Goal: Task Accomplishment & Management: Use online tool/utility

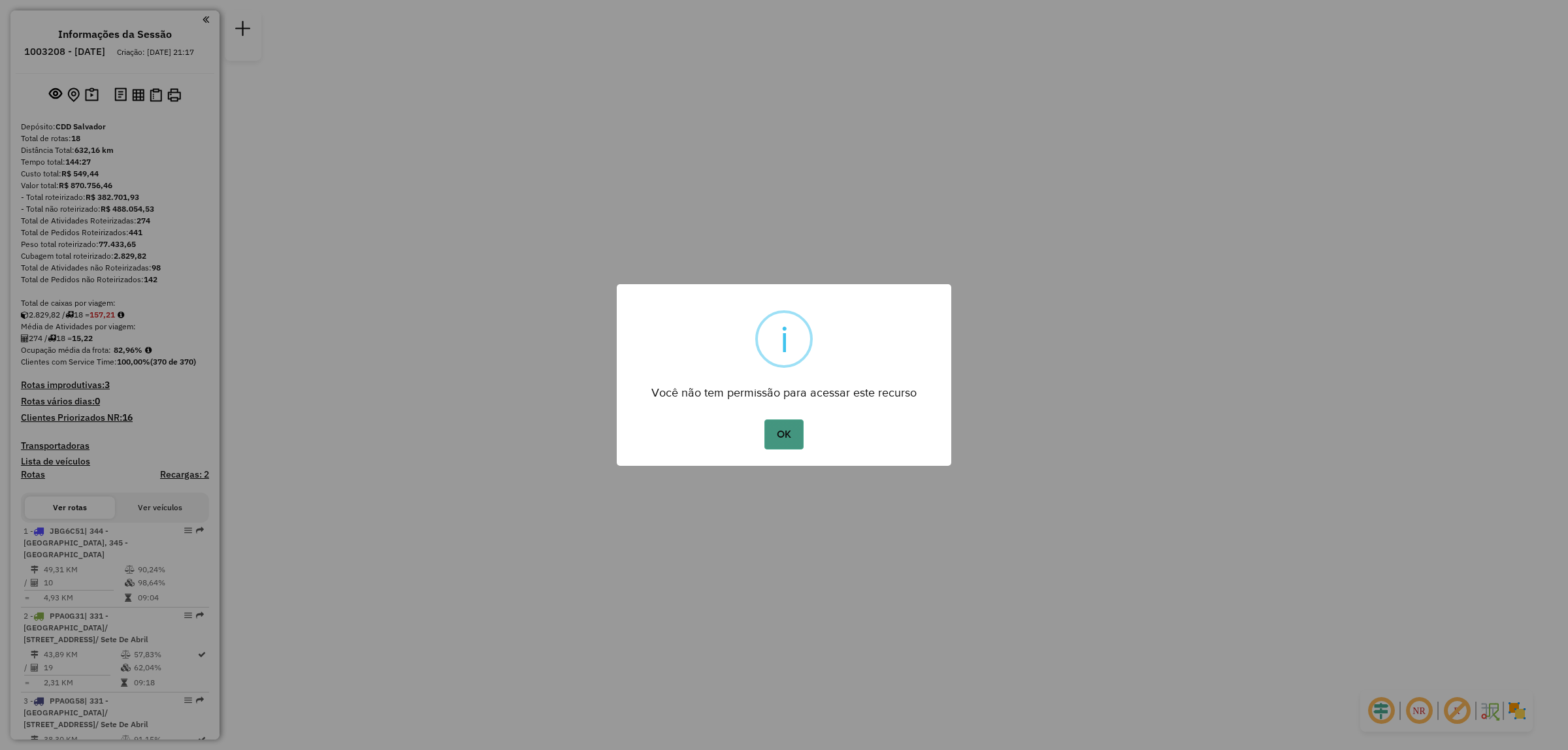
click at [788, 432] on button "OK" at bounding box center [783, 435] width 38 height 30
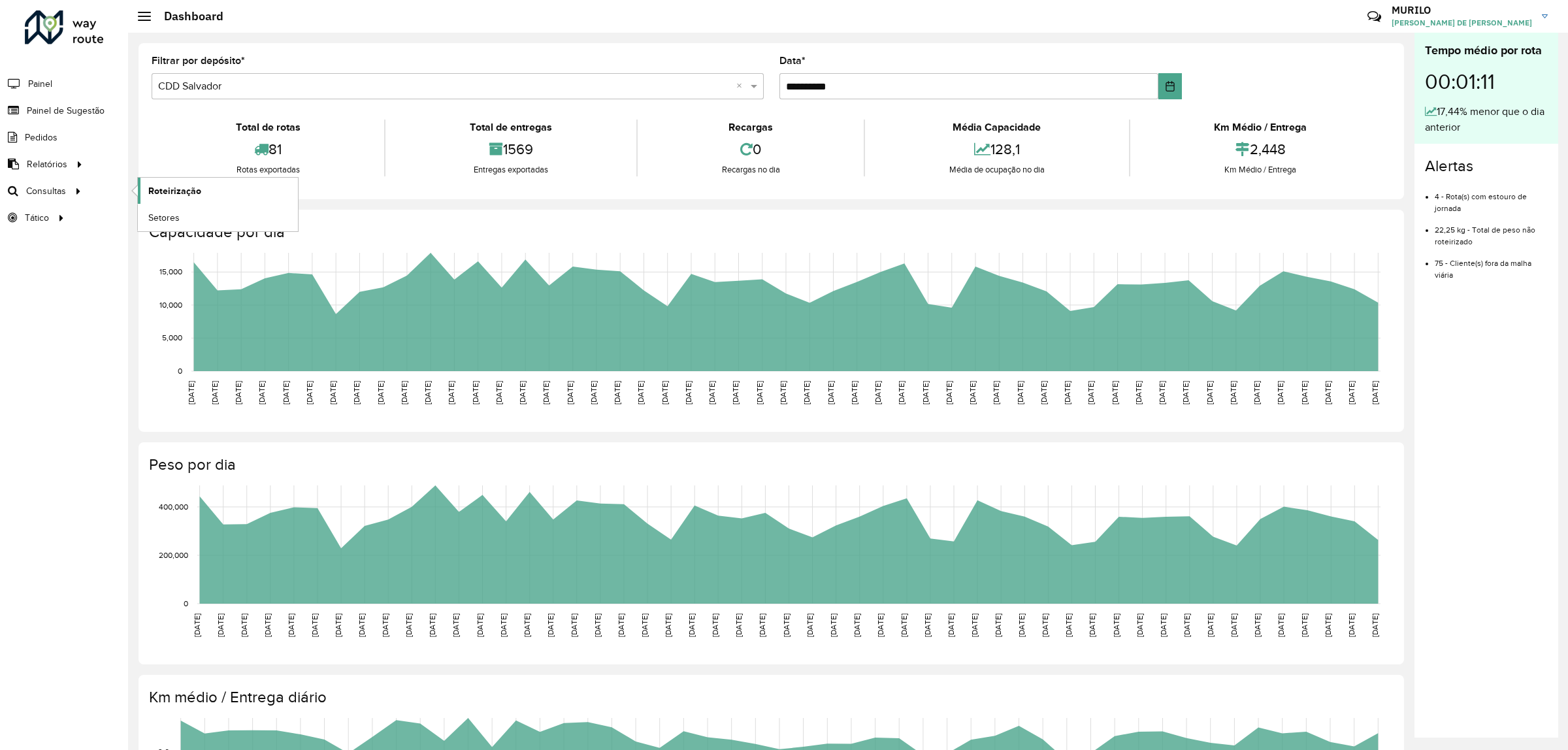
click at [178, 191] on span "Roteirização" at bounding box center [175, 191] width 53 height 14
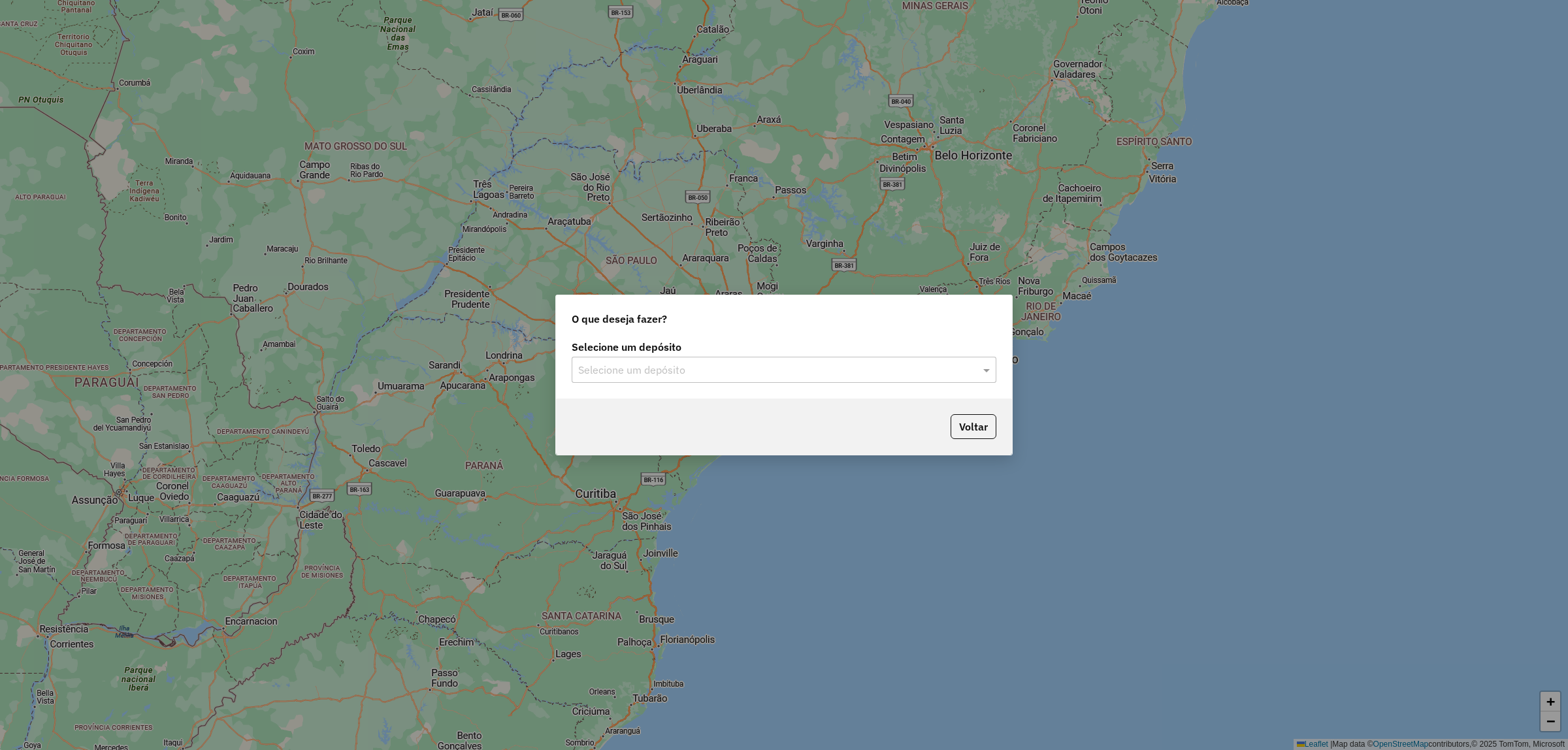
click at [718, 357] on div "Selecione um depósito" at bounding box center [784, 369] width 425 height 26
click at [689, 435] on div "CDD Salvador" at bounding box center [784, 430] width 423 height 23
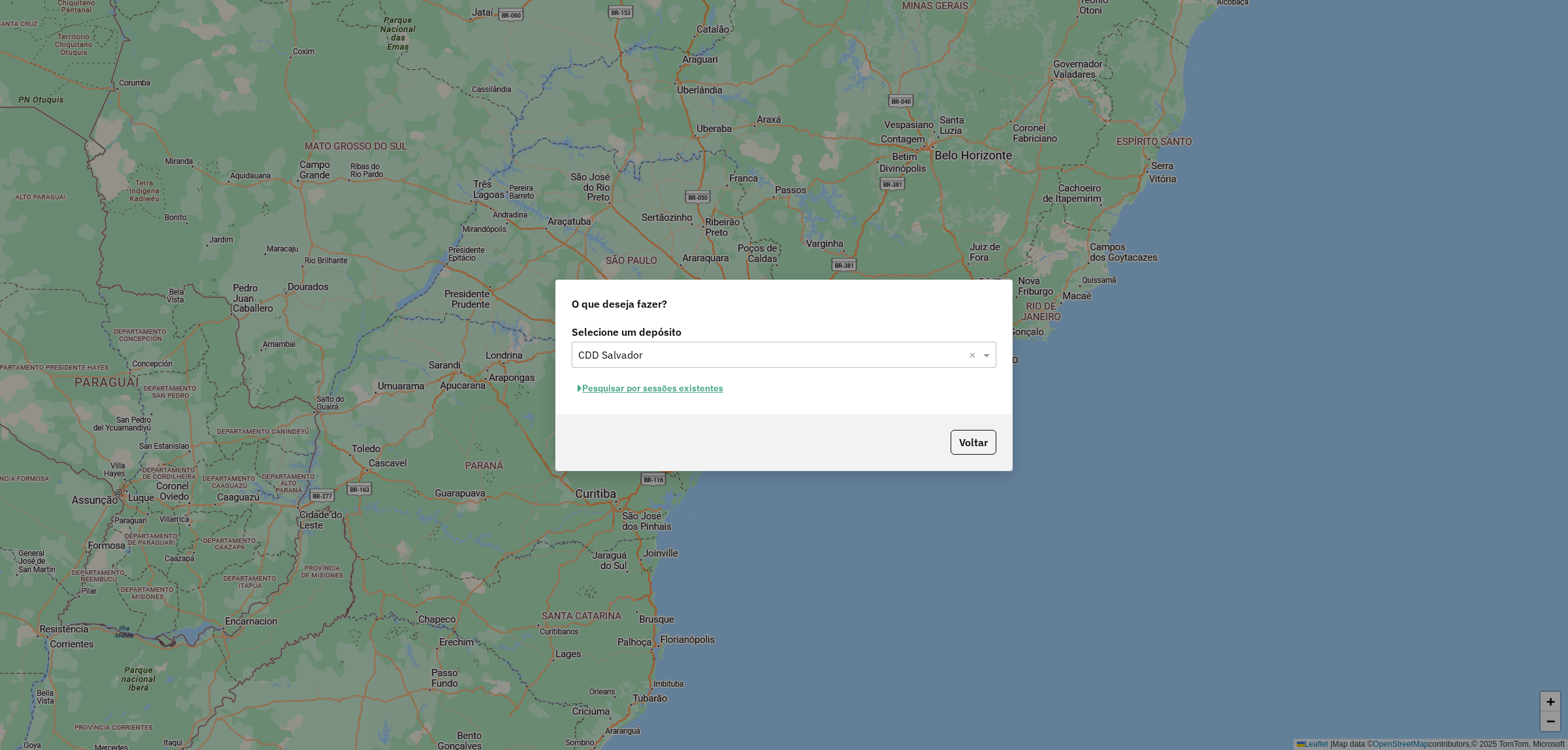
click at [688, 384] on button "Pesquisar por sessões existentes" at bounding box center [651, 388] width 158 height 20
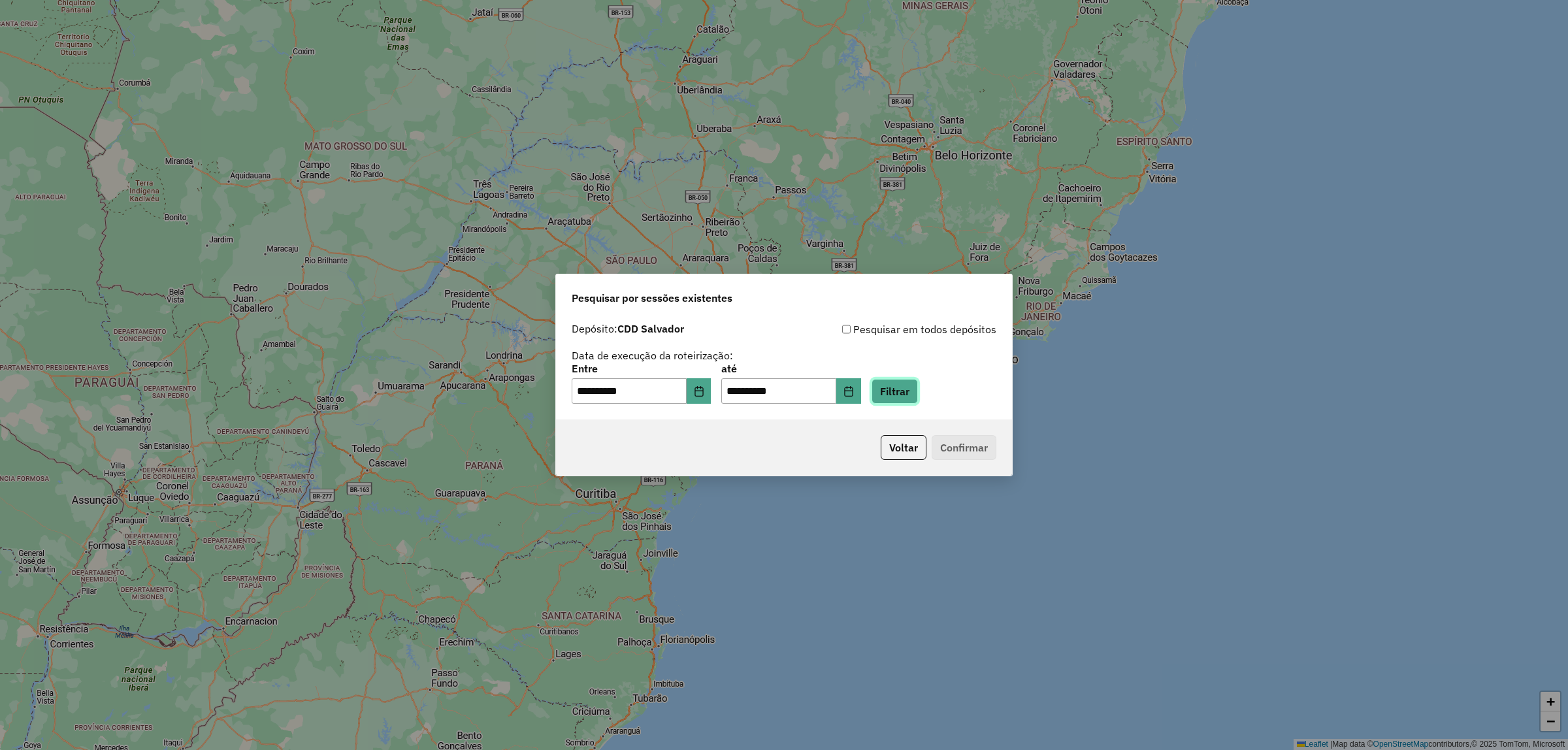
click at [918, 399] on button "Filtrar" at bounding box center [895, 391] width 47 height 25
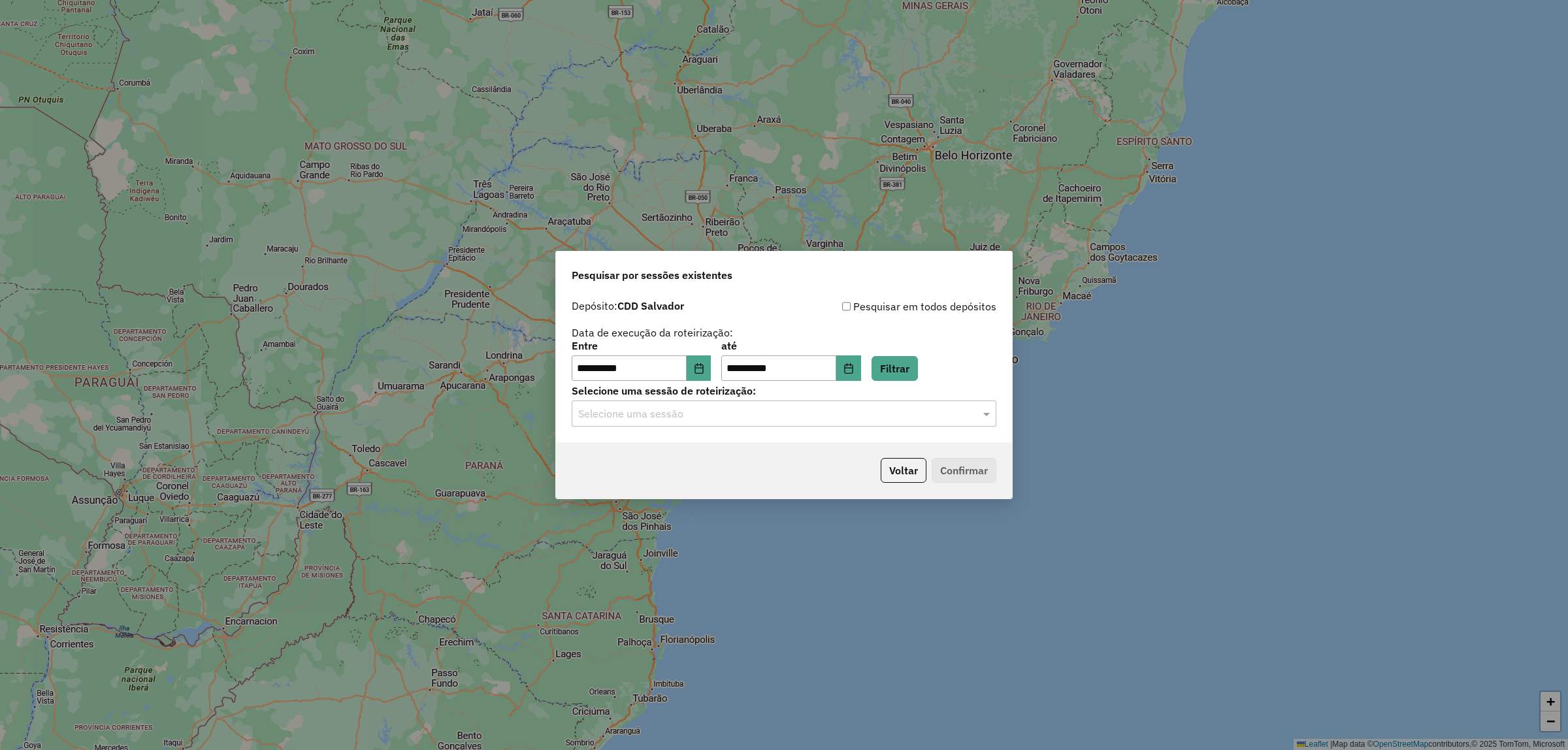
click at [748, 407] on input "text" at bounding box center [771, 414] width 386 height 16
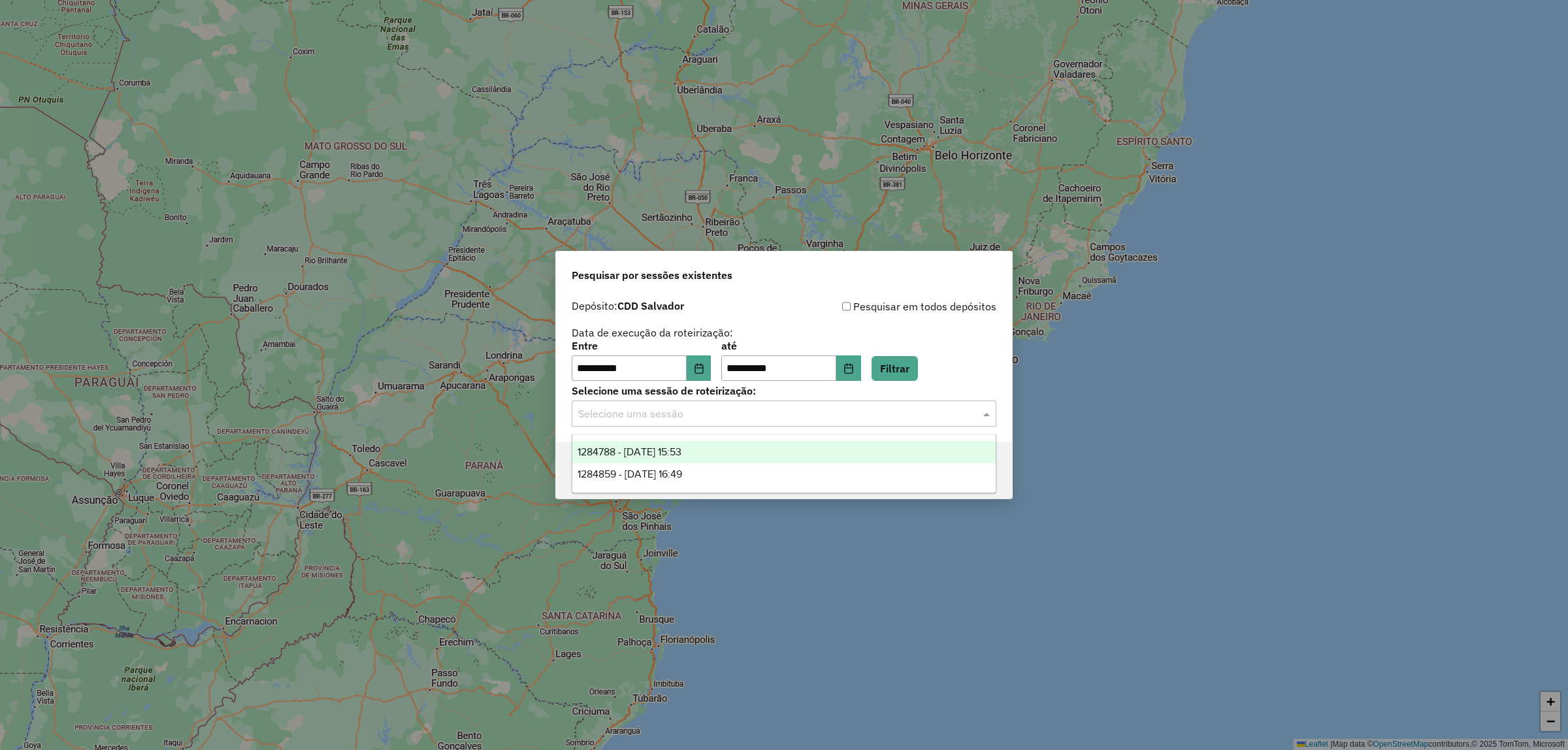
click at [703, 459] on div "1284788 - 29/09/2025 15:53" at bounding box center [784, 452] width 423 height 23
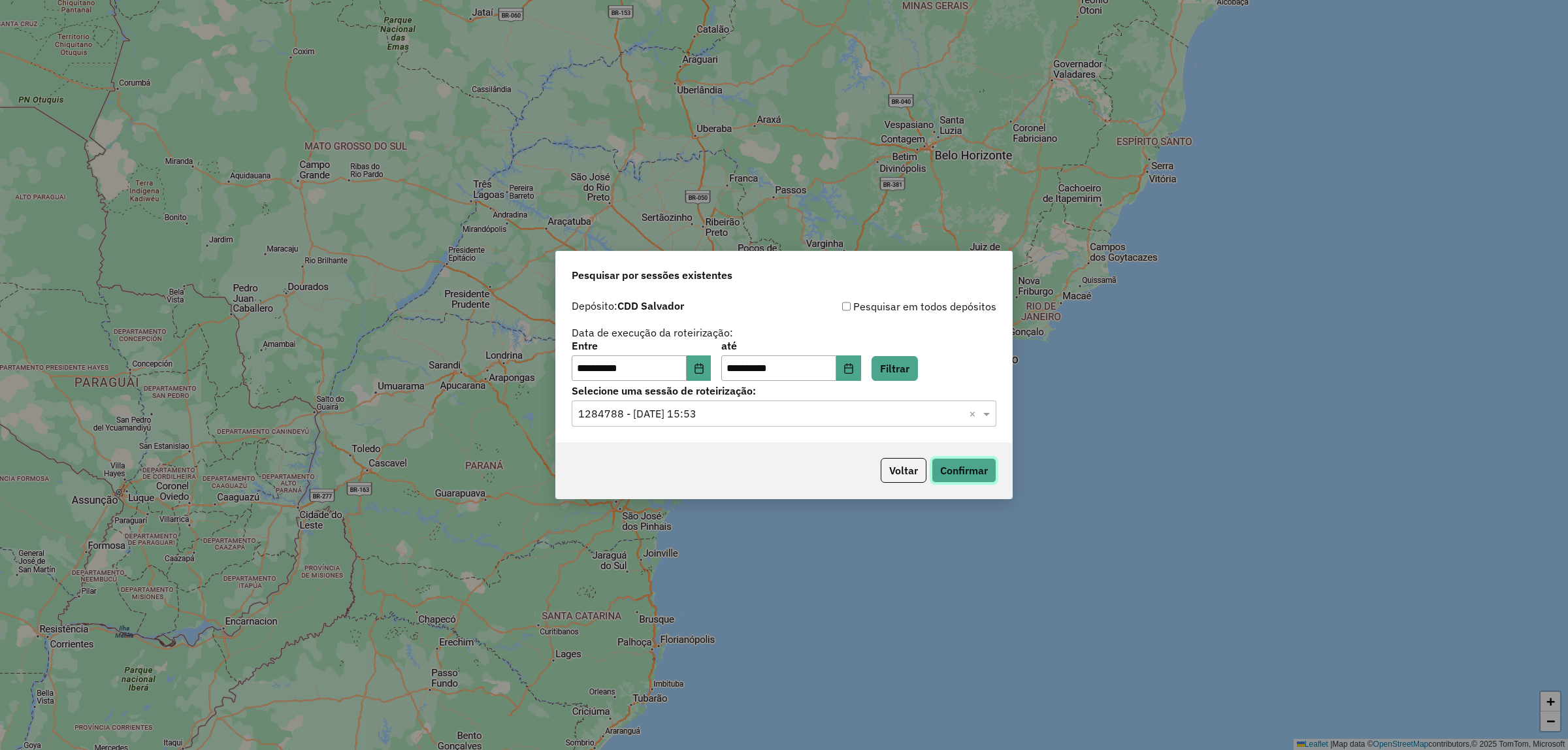
click at [990, 471] on button "Confirmar" at bounding box center [964, 470] width 65 height 25
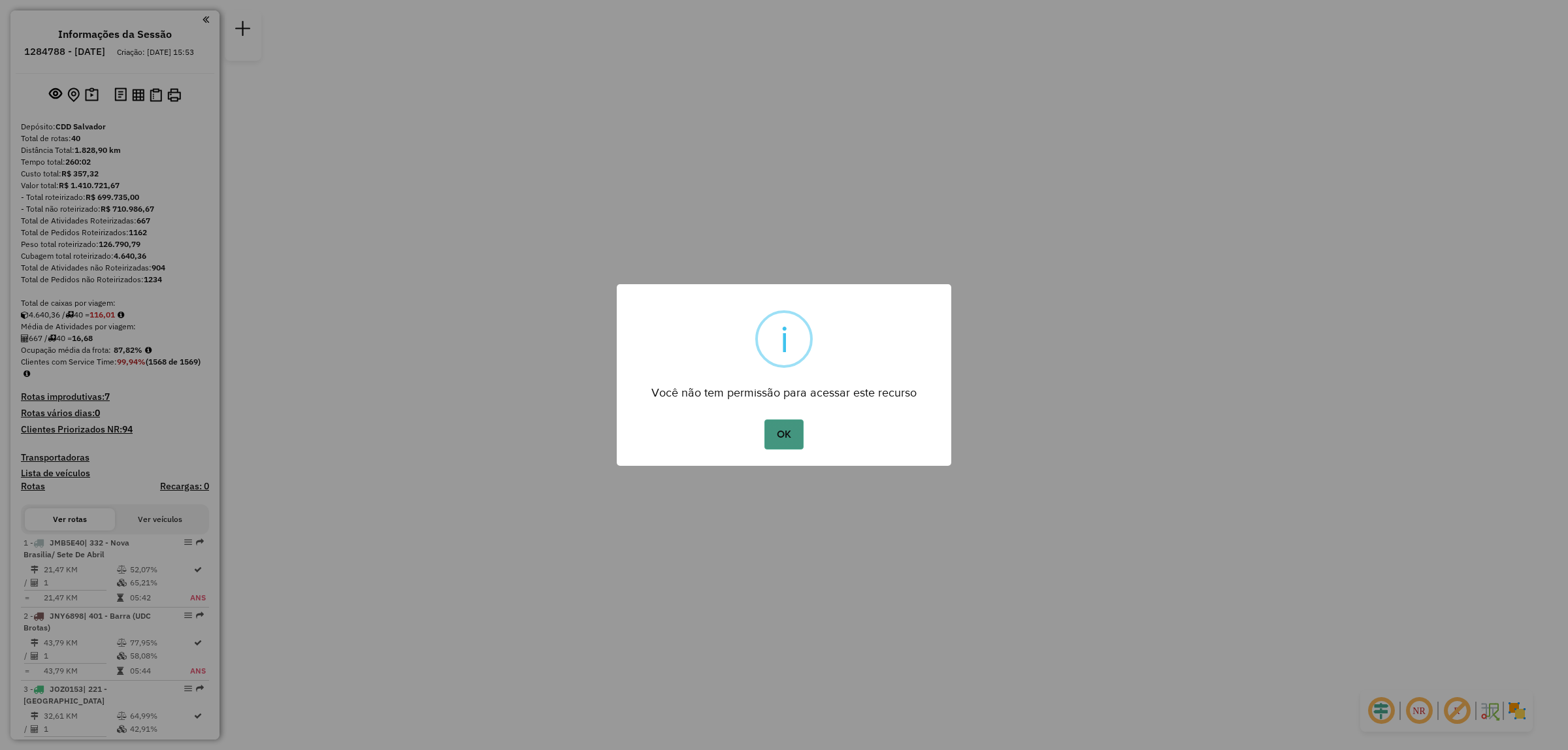
click at [773, 431] on button "OK" at bounding box center [783, 435] width 38 height 30
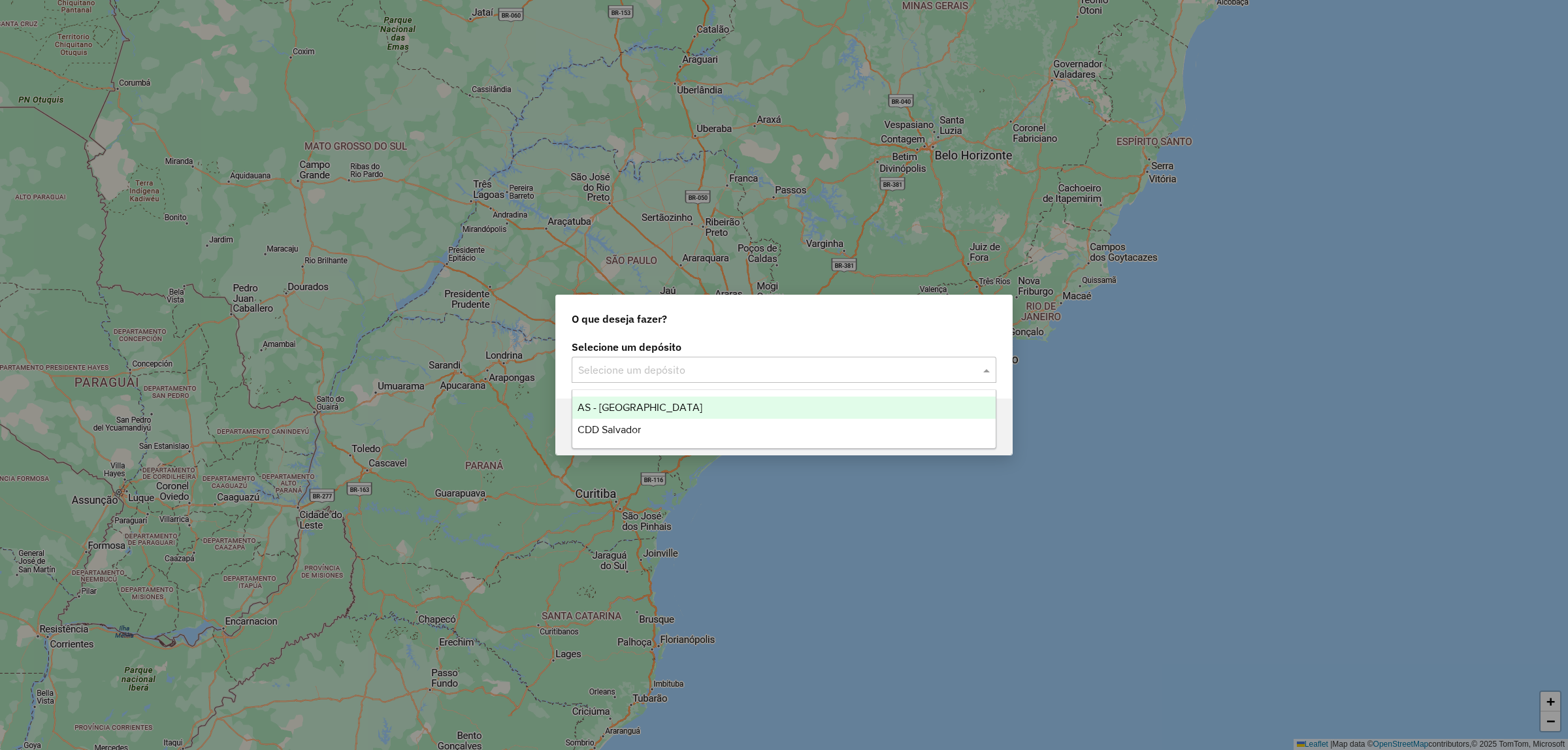
click at [811, 378] on div "Selecione um depósito" at bounding box center [784, 369] width 425 height 26
click at [700, 433] on div "CDD Salvador" at bounding box center [784, 430] width 423 height 23
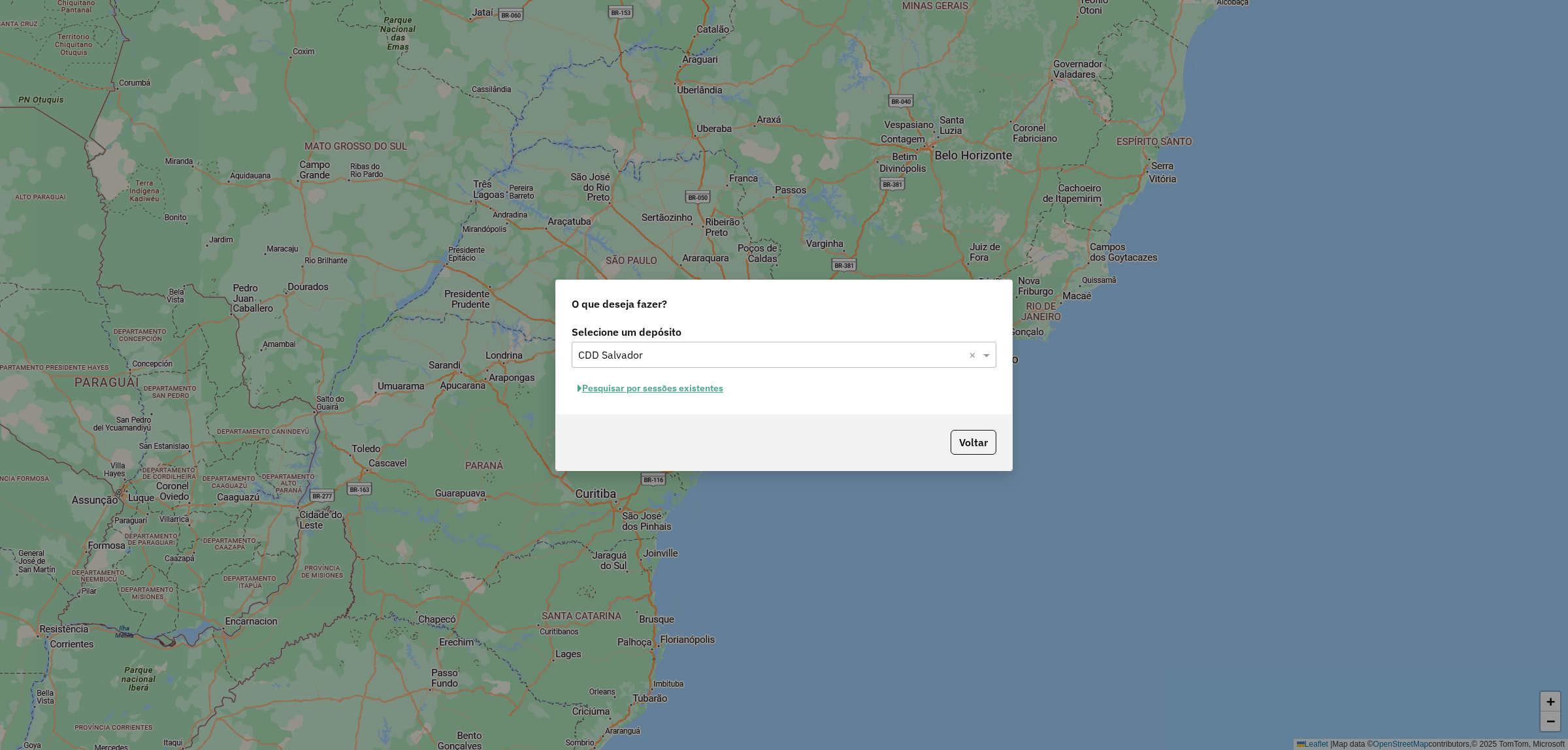
click at [688, 390] on button "Pesquisar por sessões existentes" at bounding box center [651, 388] width 158 height 20
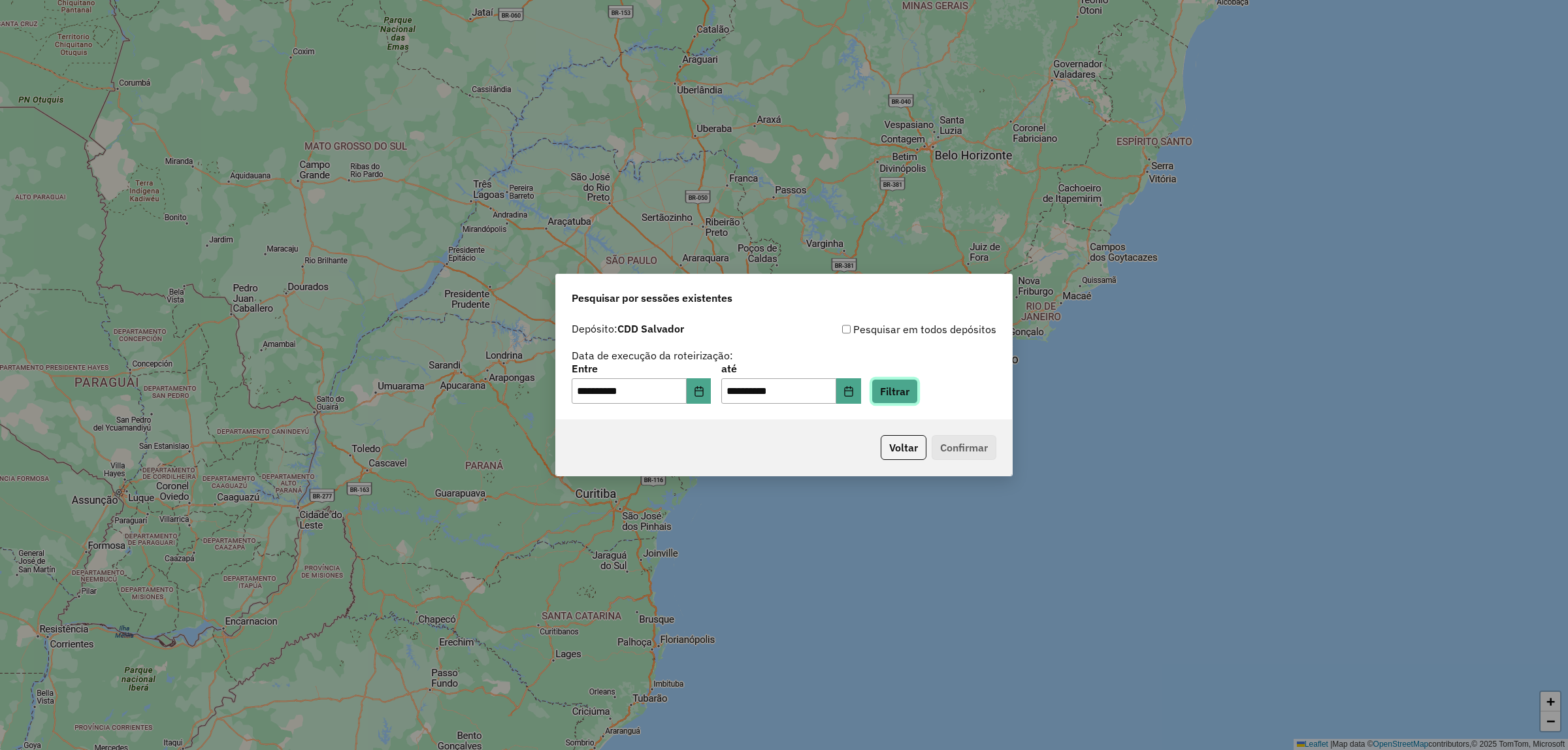
click at [890, 392] on button "Filtrar" at bounding box center [895, 391] width 47 height 25
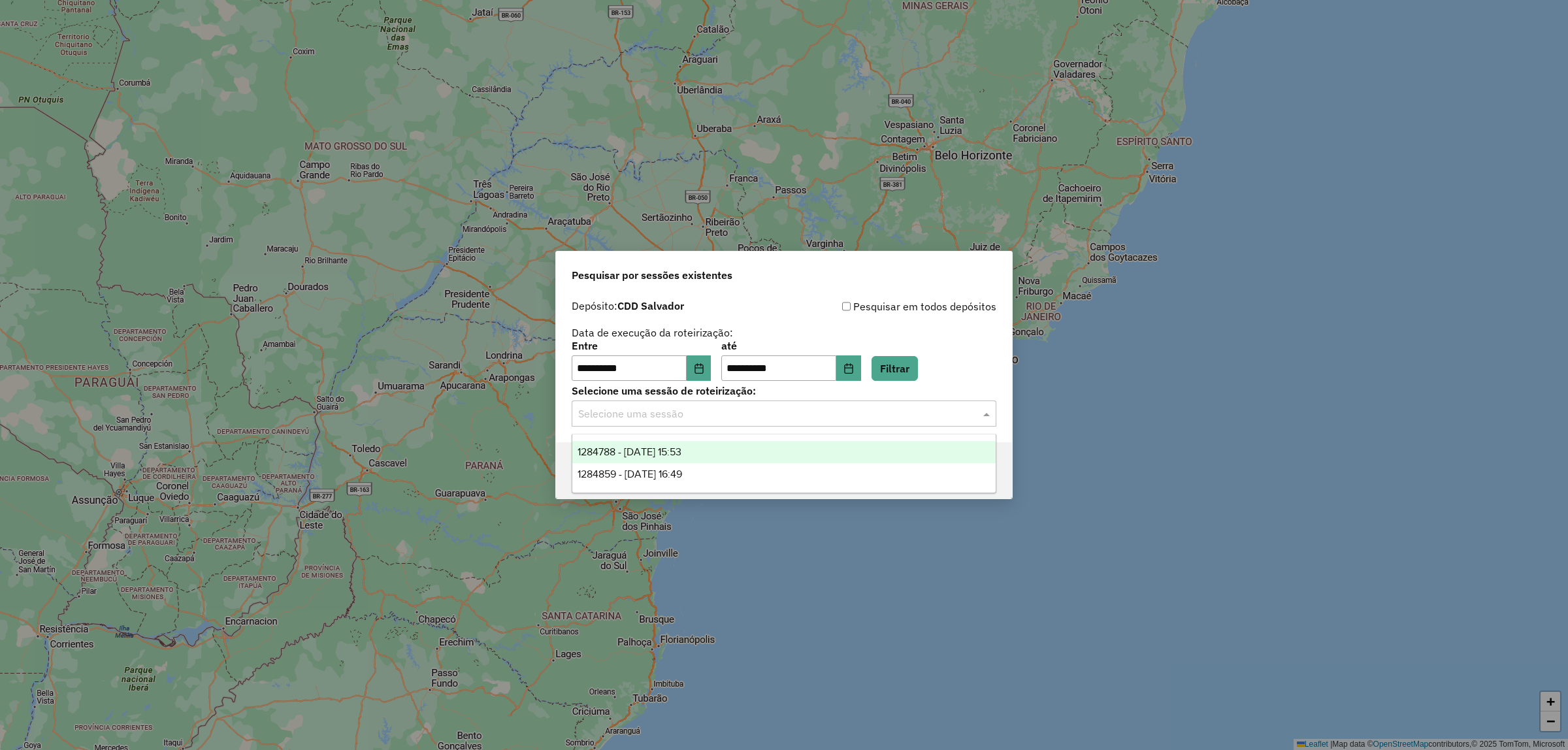
click at [844, 414] on input "text" at bounding box center [771, 414] width 386 height 16
click at [745, 454] on div "1284788 - 29/09/2025 15:53" at bounding box center [784, 452] width 423 height 23
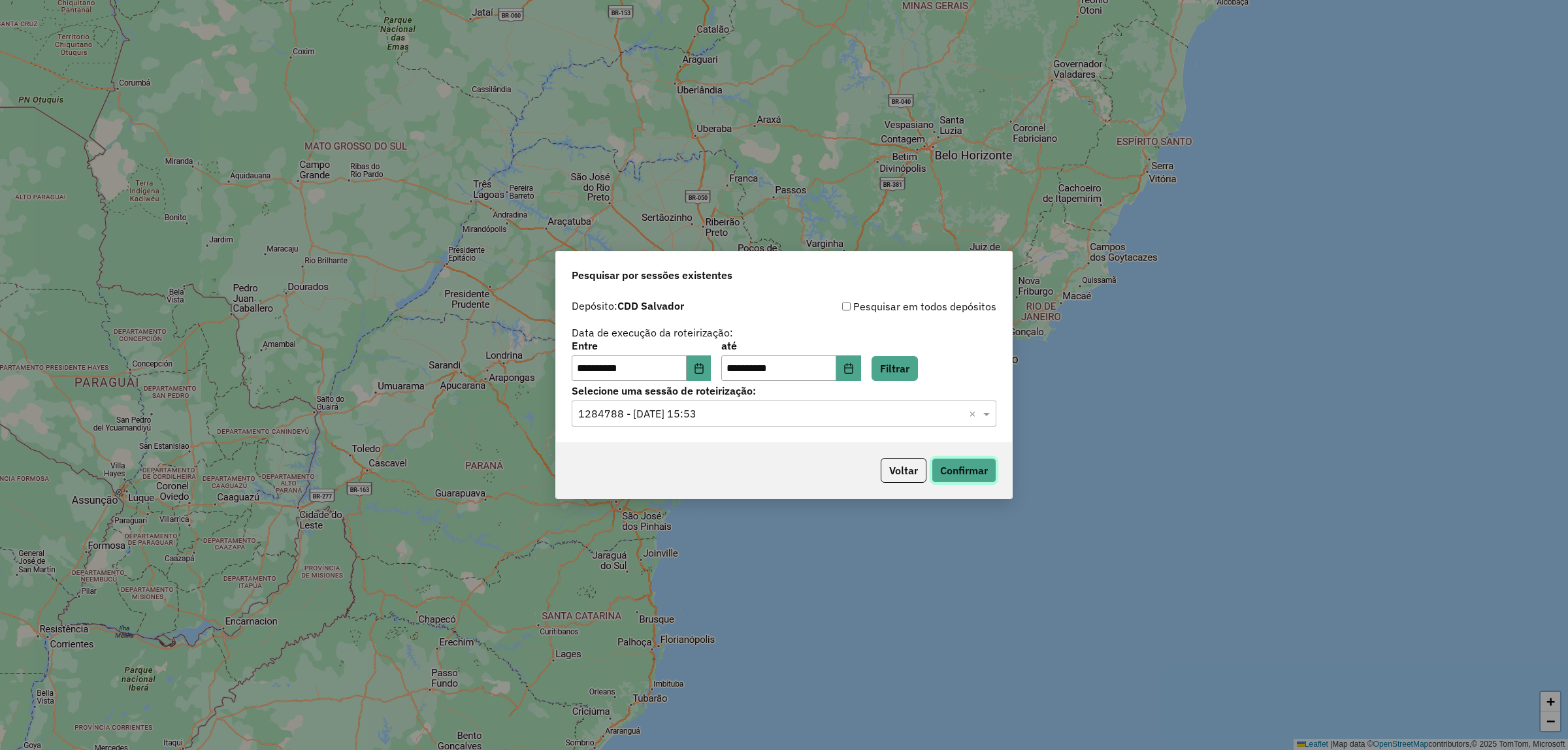
click at [939, 468] on button "Confirmar" at bounding box center [964, 470] width 65 height 25
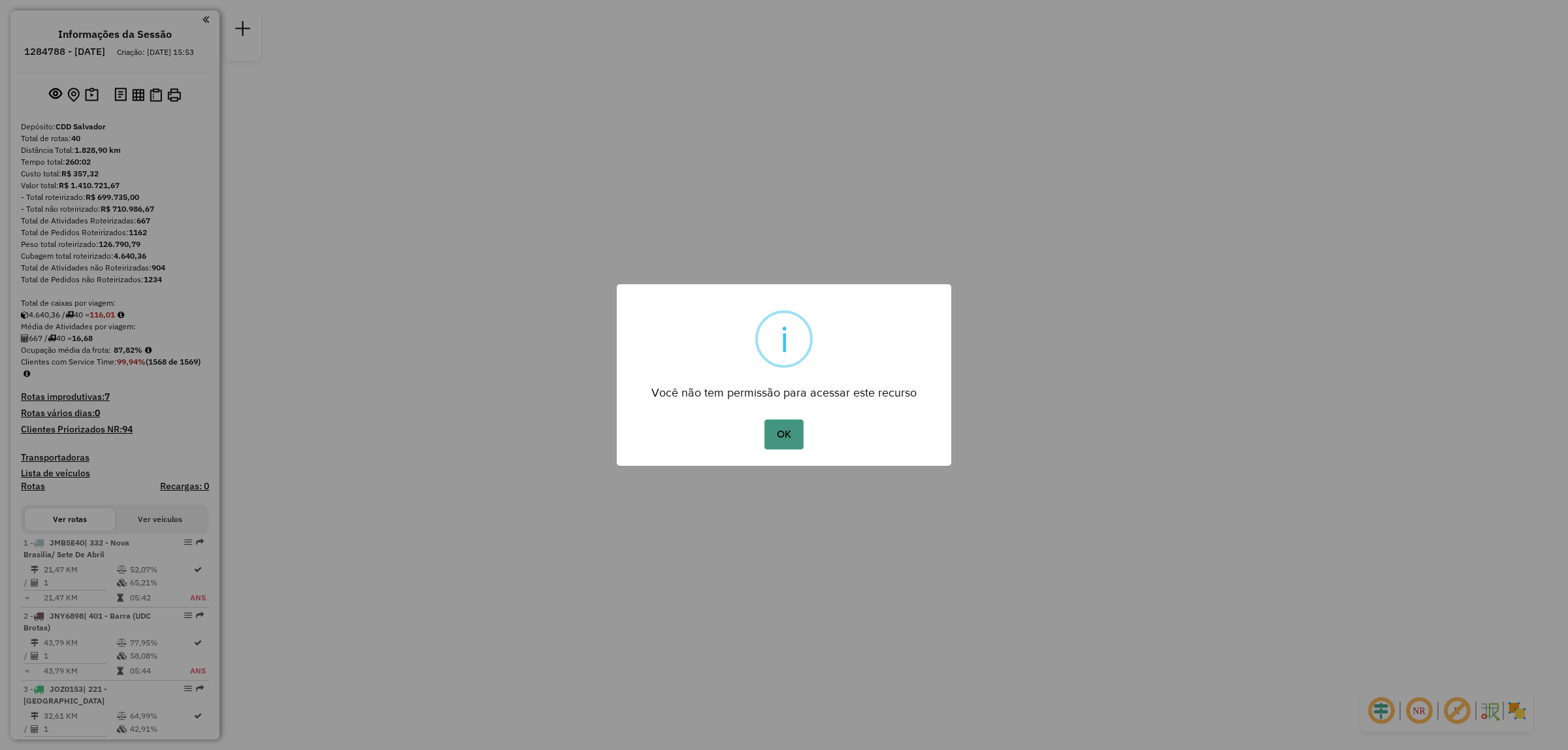
click at [778, 436] on button "OK" at bounding box center [783, 435] width 38 height 30
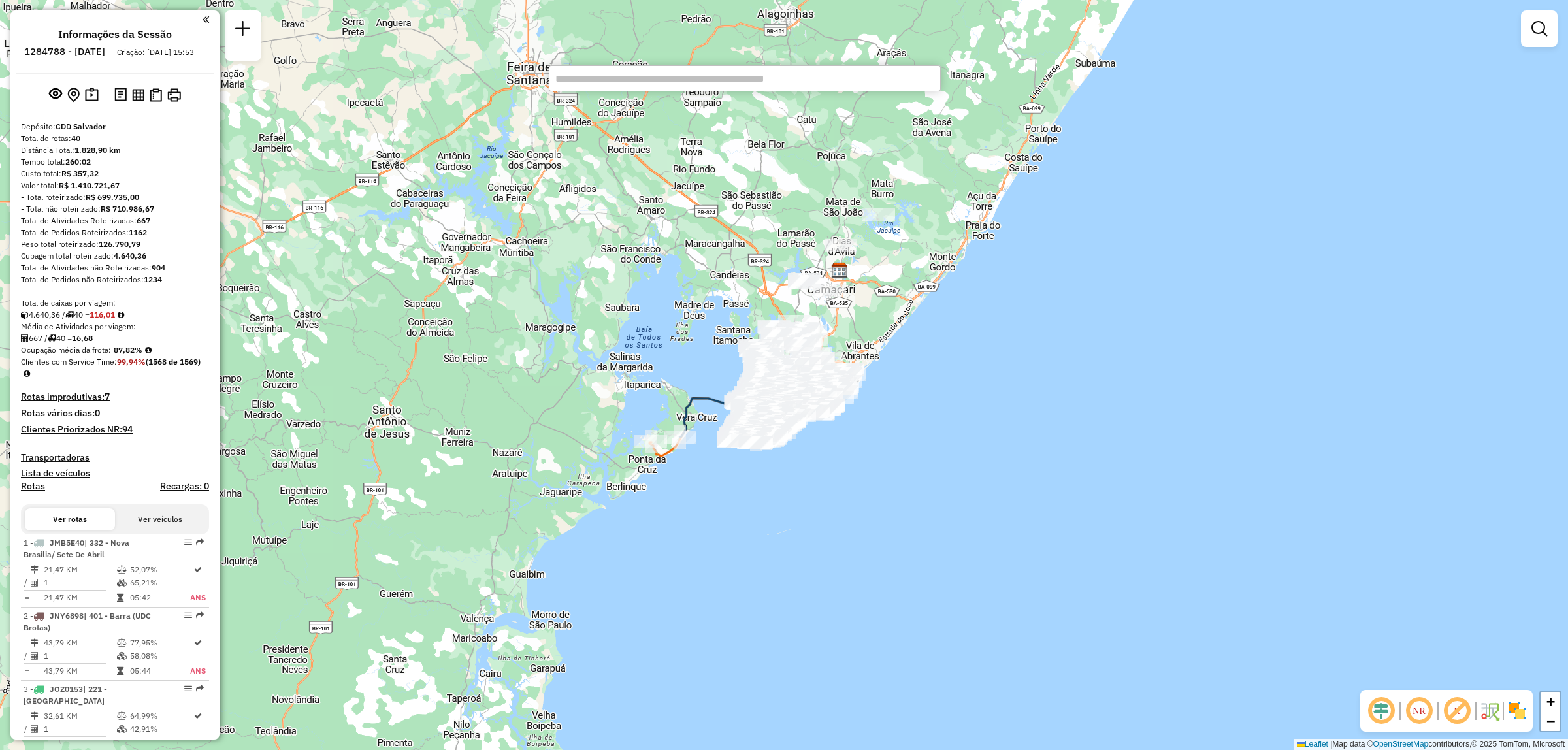
paste input "*****"
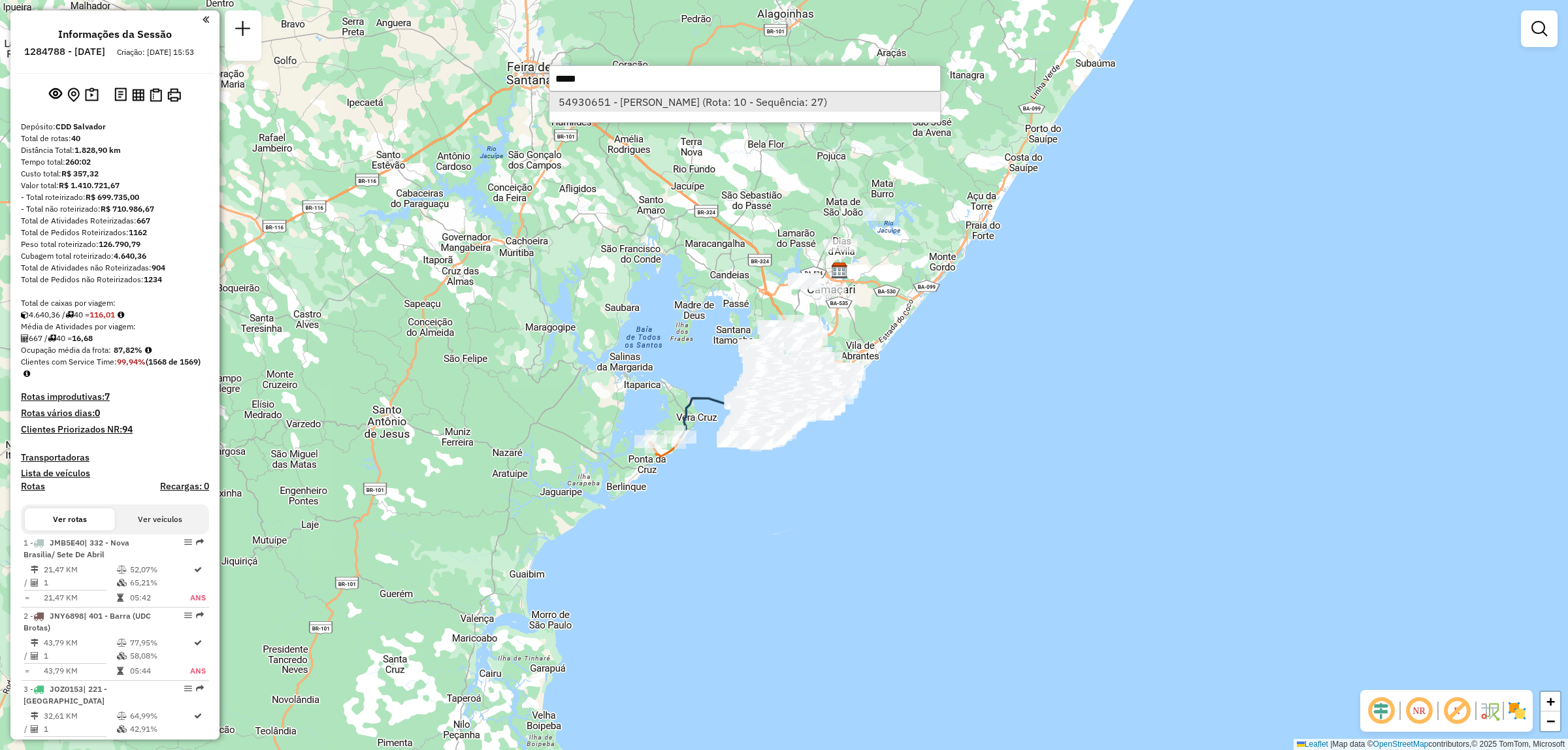
type input "*****"
click at [827, 110] on li "54930651 - [PERSON_NAME] (Rota: 10 - Sequência: 27)" at bounding box center [745, 102] width 390 height 20
select select "**********"
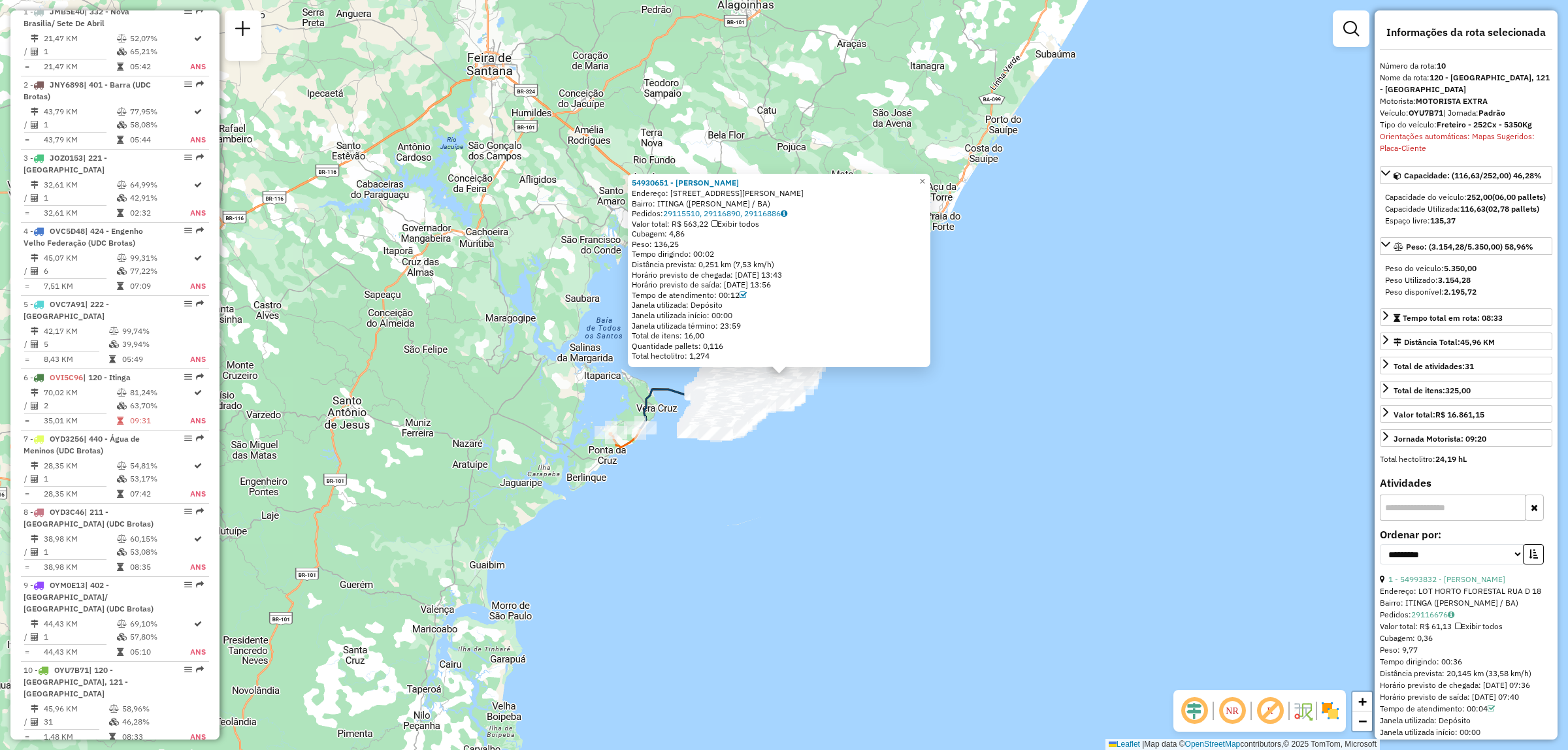
scroll to position [1183, 0]
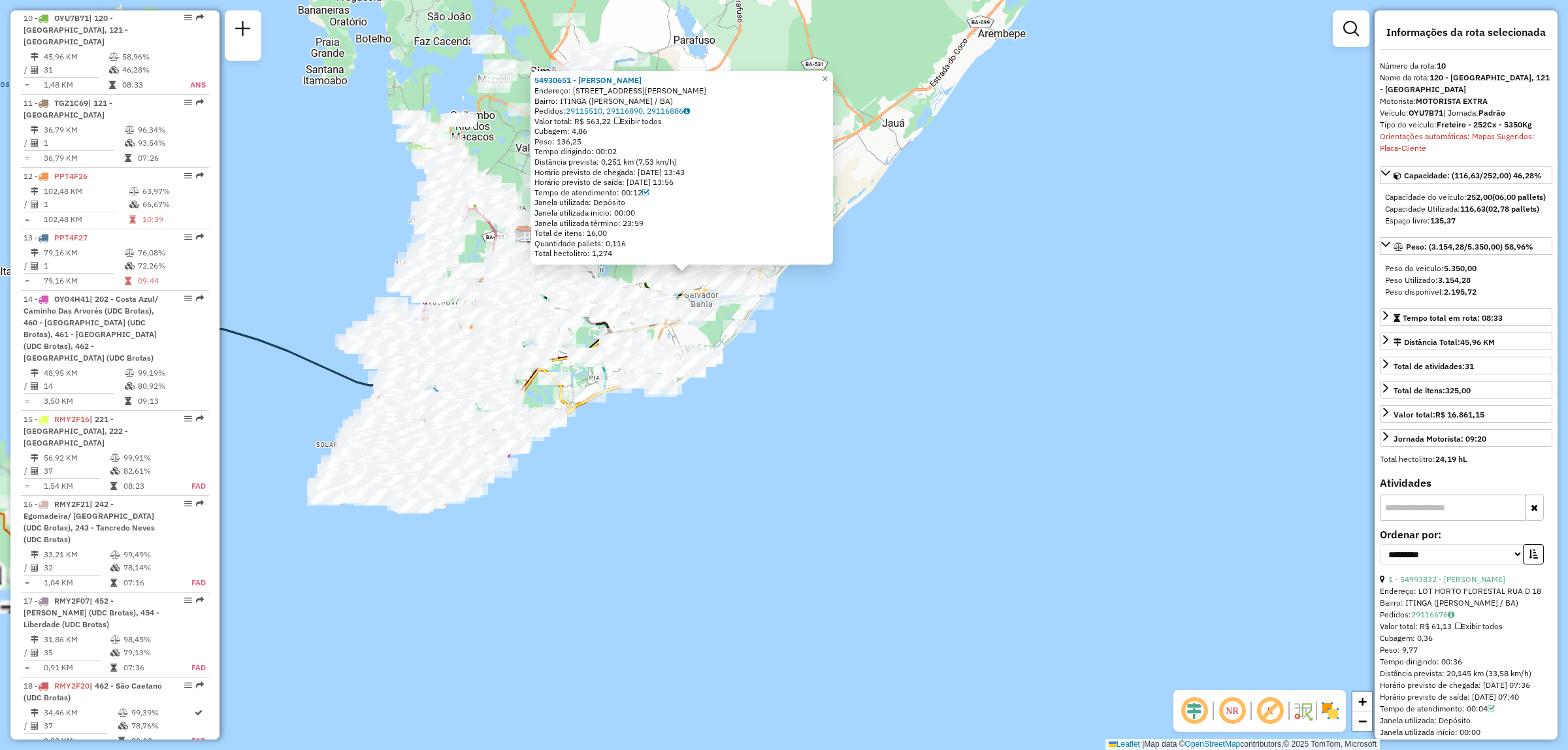
click at [1230, 707] on em at bounding box center [1232, 711] width 32 height 32
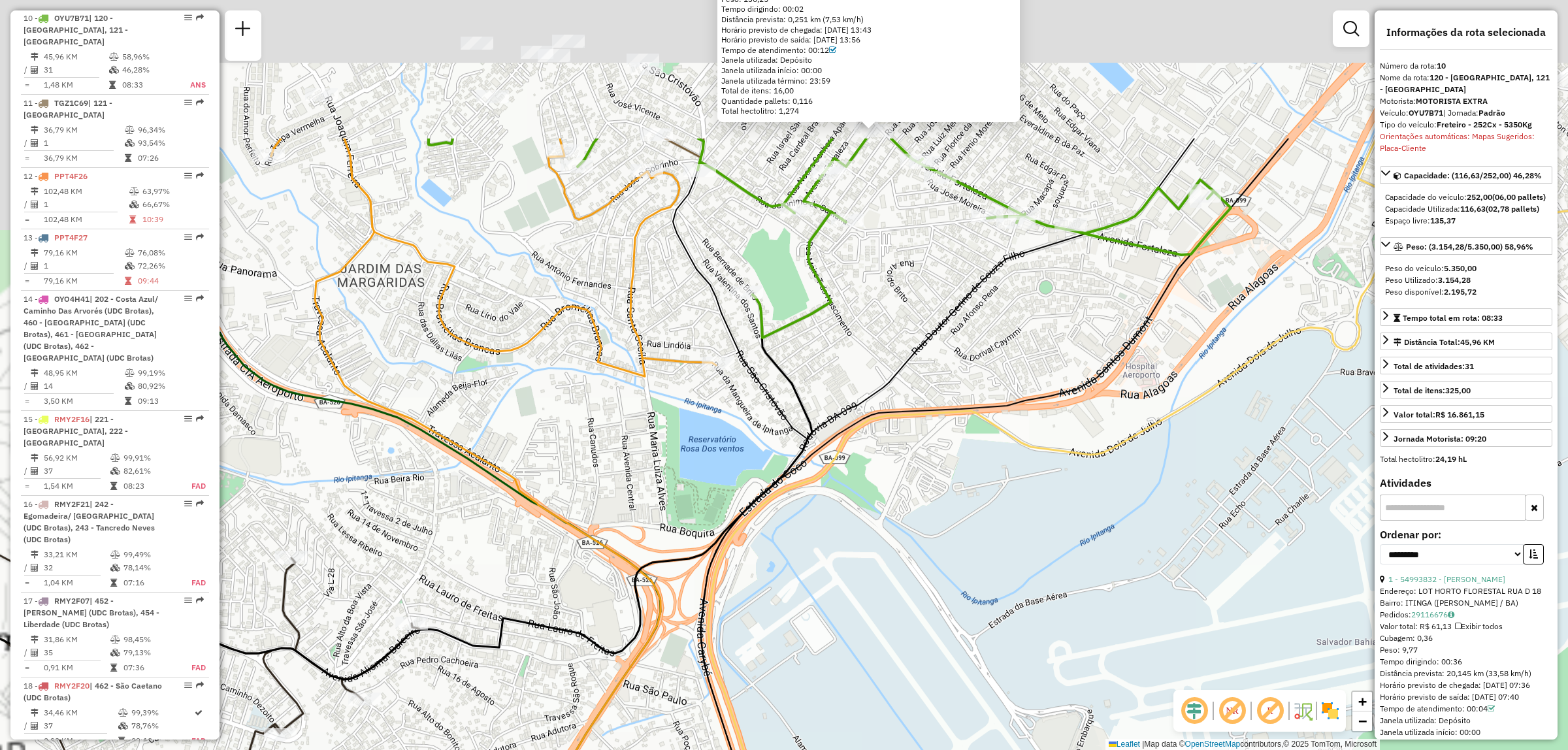
drag, startPoint x: 880, startPoint y: 203, endPoint x: 1016, endPoint y: 662, distance: 478.7
click at [1016, 662] on icon at bounding box center [771, 610] width 1320 height 860
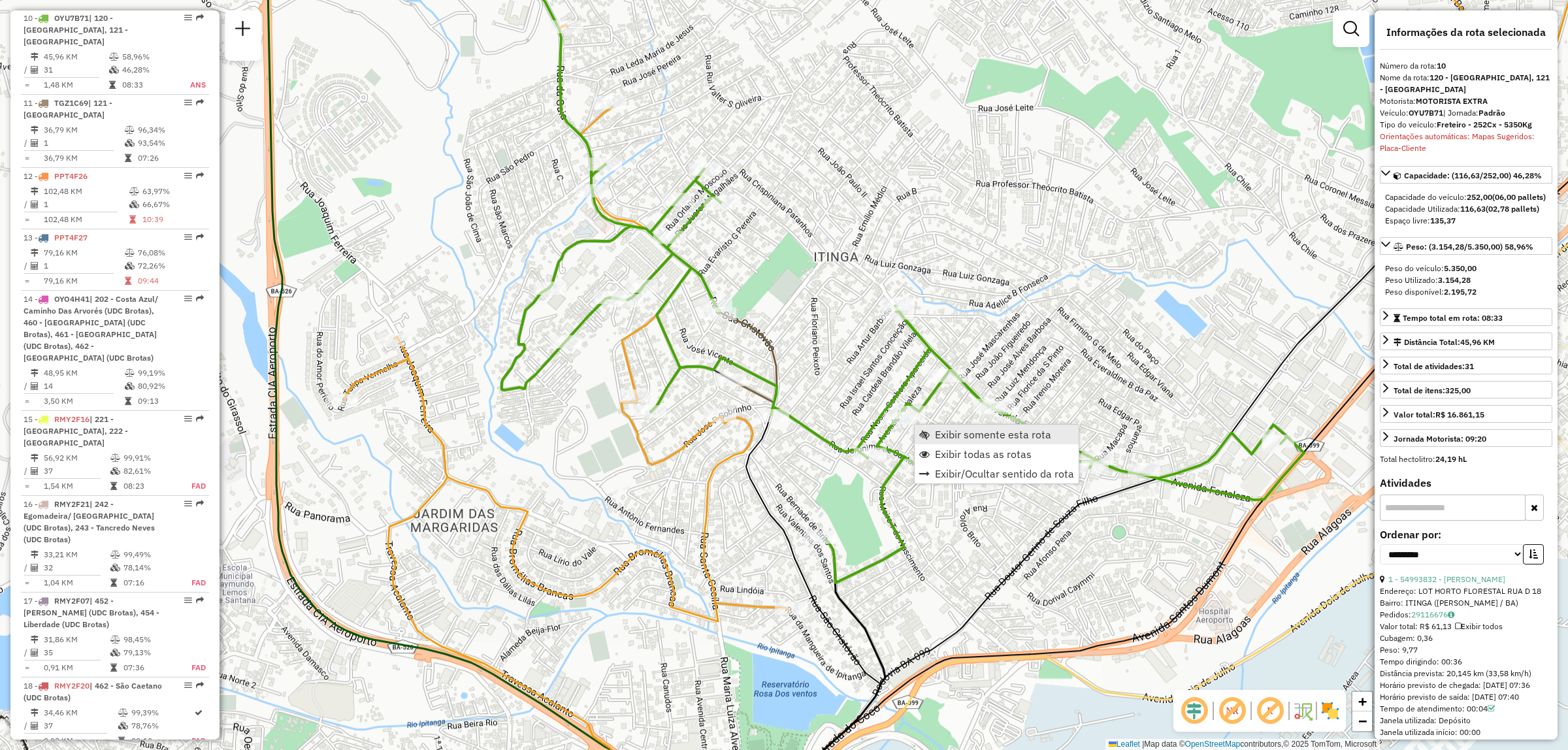
click at [982, 438] on span "Exibir somente esta rota" at bounding box center [992, 435] width 116 height 11
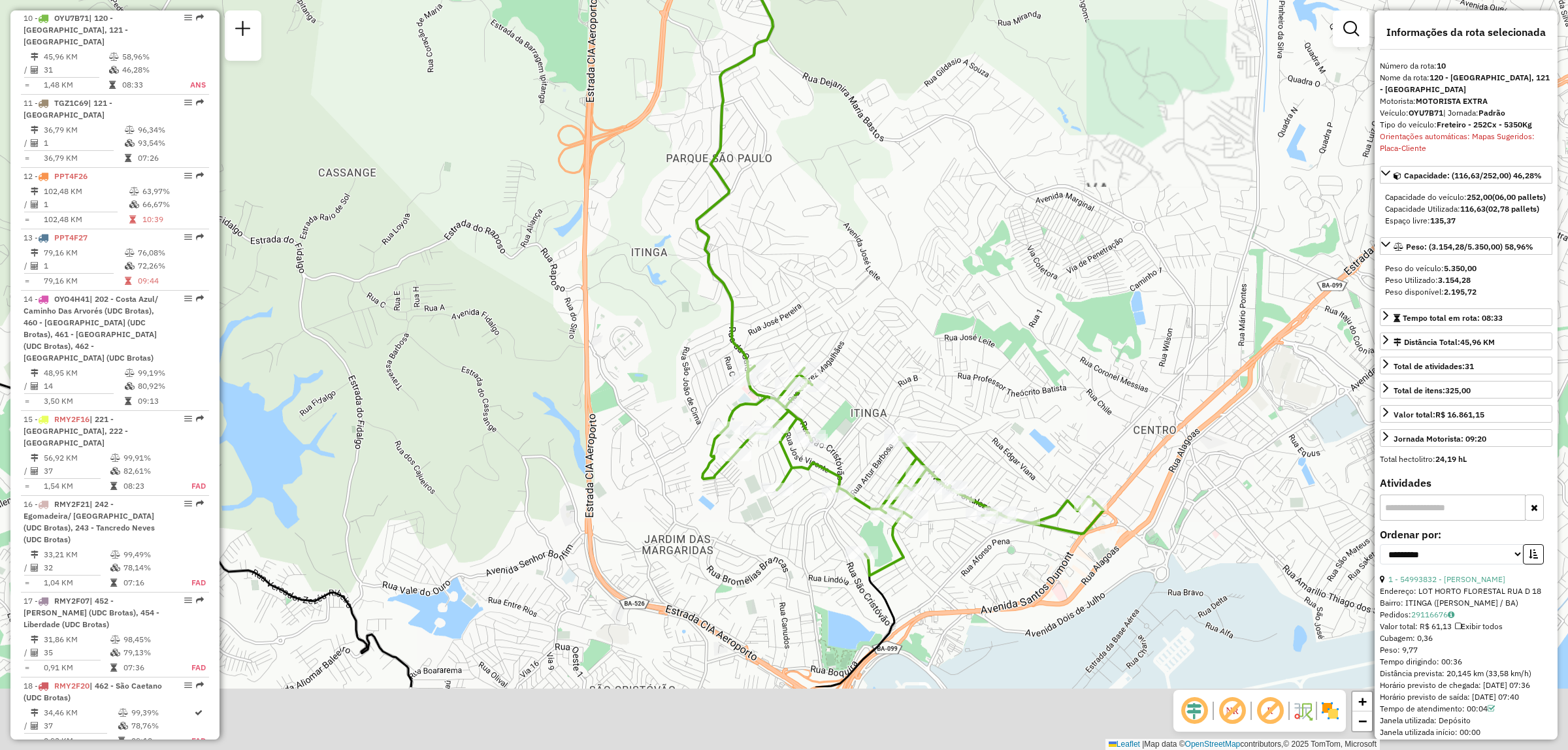
drag, startPoint x: 1088, startPoint y: 648, endPoint x: 955, endPoint y: 510, distance: 191.7
click at [955, 510] on div "Janela de atendimento Grade de atendimento Capacidade Transportadoras Veículos …" at bounding box center [784, 375] width 1568 height 750
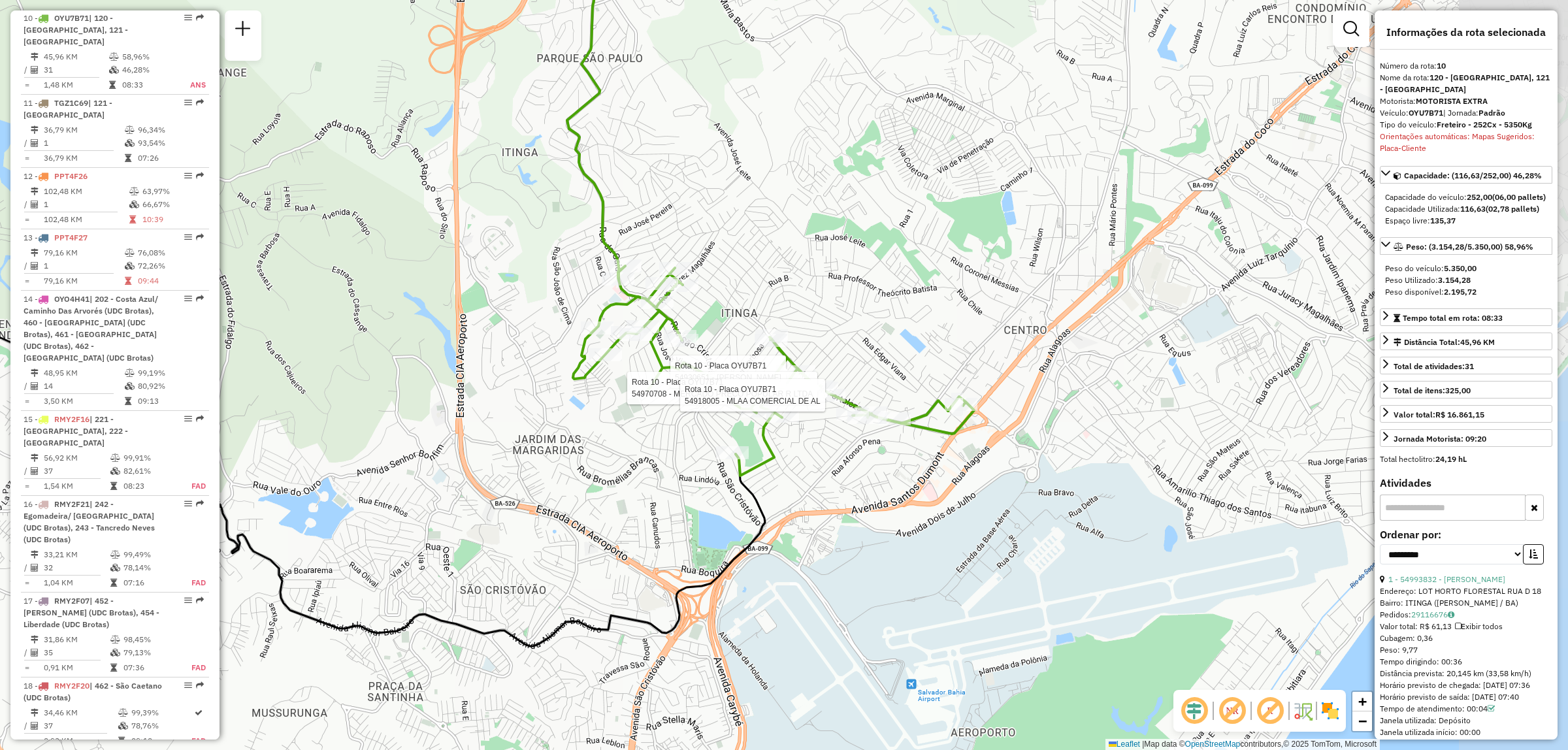
drag, startPoint x: 1157, startPoint y: 518, endPoint x: 1025, endPoint y: 360, distance: 205.9
click at [1025, 360] on div "Rota 10 - Placa OYU7B71 54930651 - DEPOSITO SOUSA Rota 10 - Placa OYU7B71 54970…" at bounding box center [784, 375] width 1568 height 750
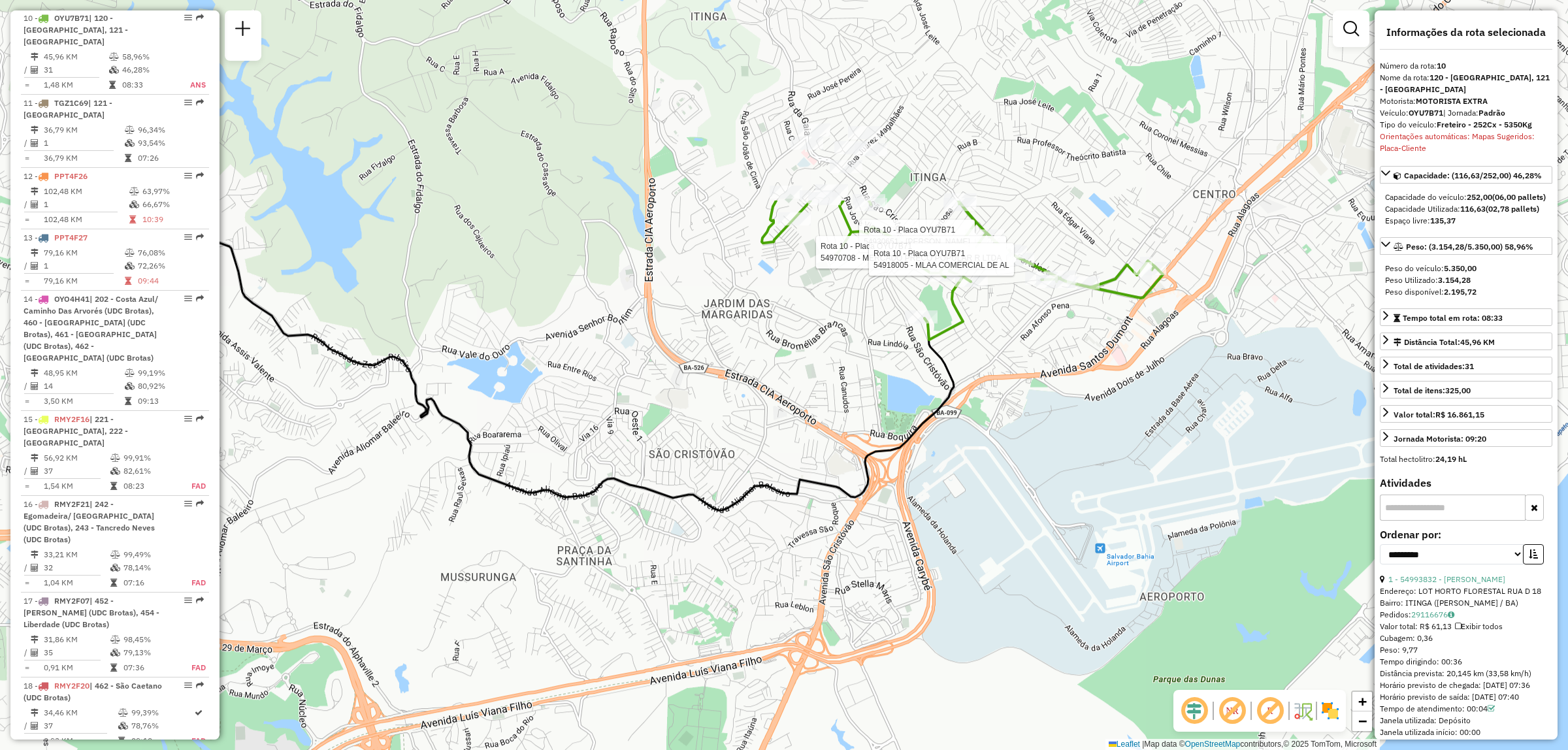
drag, startPoint x: 947, startPoint y: 281, endPoint x: 1040, endPoint y: 537, distance: 272.4
click at [1040, 537] on div "Rota 10 - Placa OYU7B71 54930651 - DEPOSITO SOUSA Rota 10 - Placa OYU7B71 54970…" at bounding box center [784, 375] width 1568 height 750
